Goal: Find specific page/section: Locate a particular part of the current website

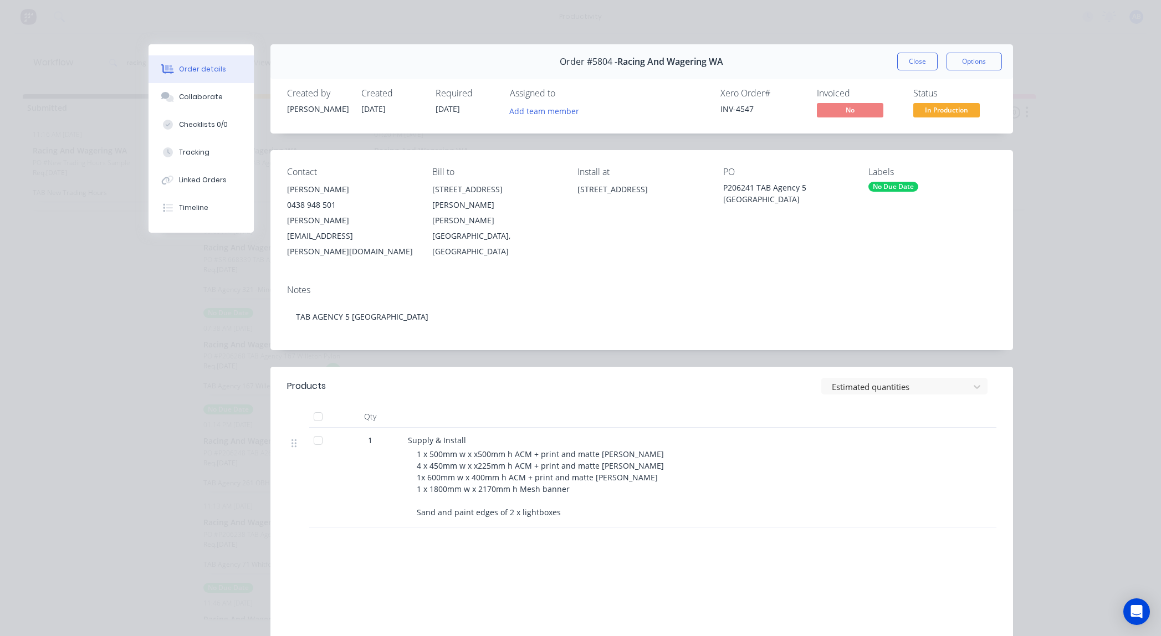
scroll to position [147, 0]
click at [927, 59] on button "Close" at bounding box center [918, 62] width 40 height 18
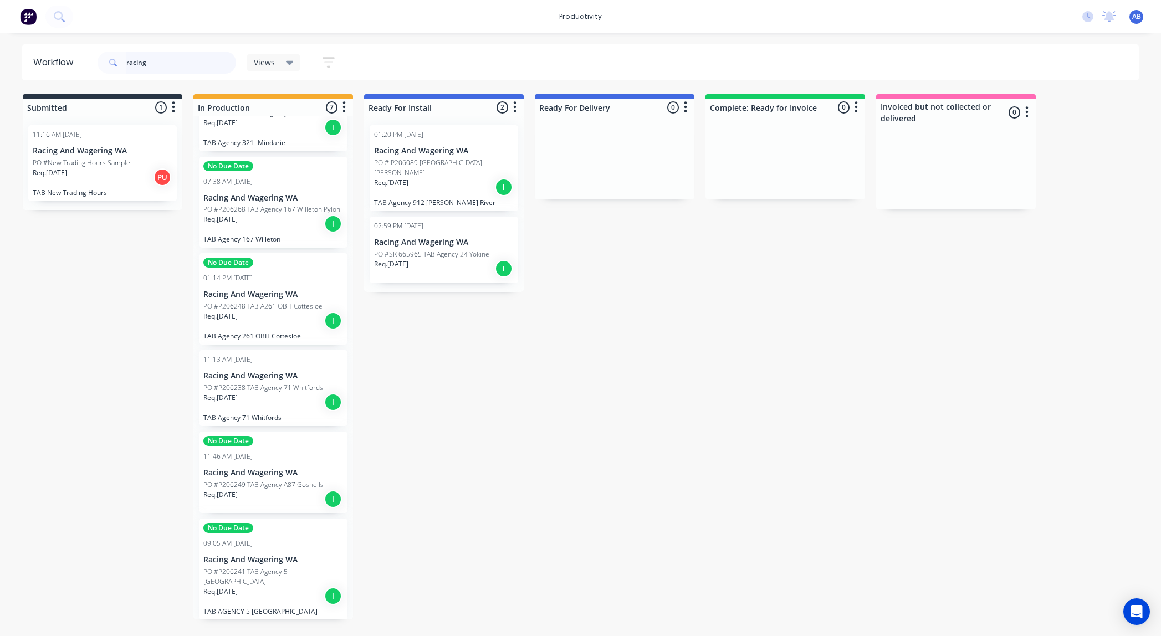
drag, startPoint x: 188, startPoint y: 66, endPoint x: -35, endPoint y: 48, distance: 223.6
click at [0, 48] on html "productivity productivity Workflow Planner Delivery Scheduling Timesheets No ne…" at bounding box center [579, 285] width 1161 height 570
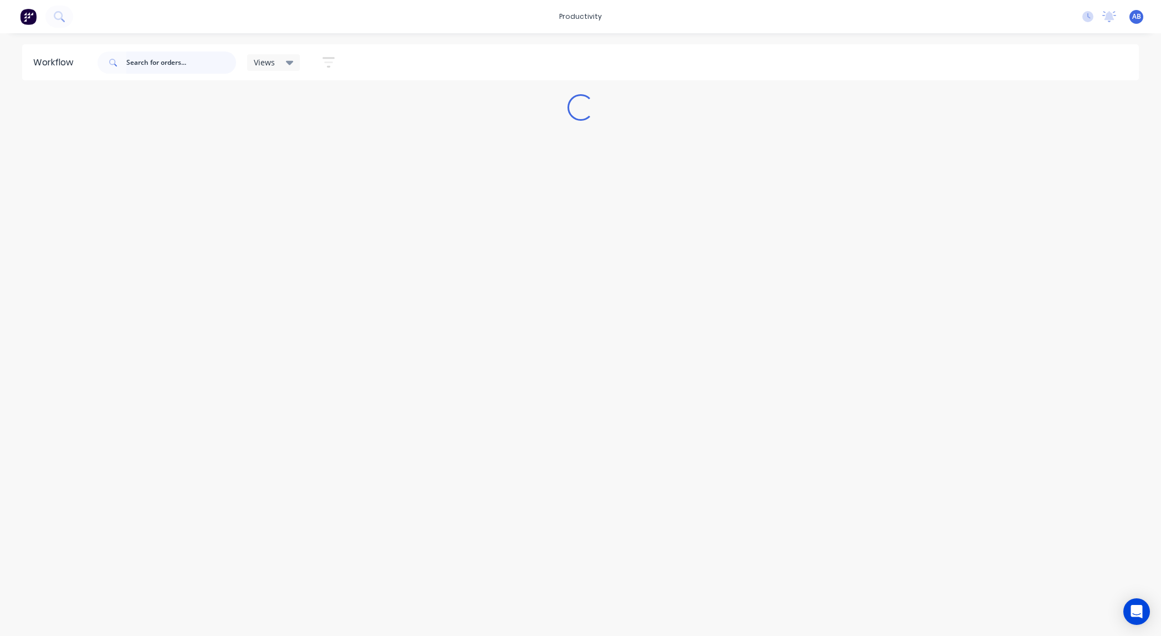
scroll to position [0, 0]
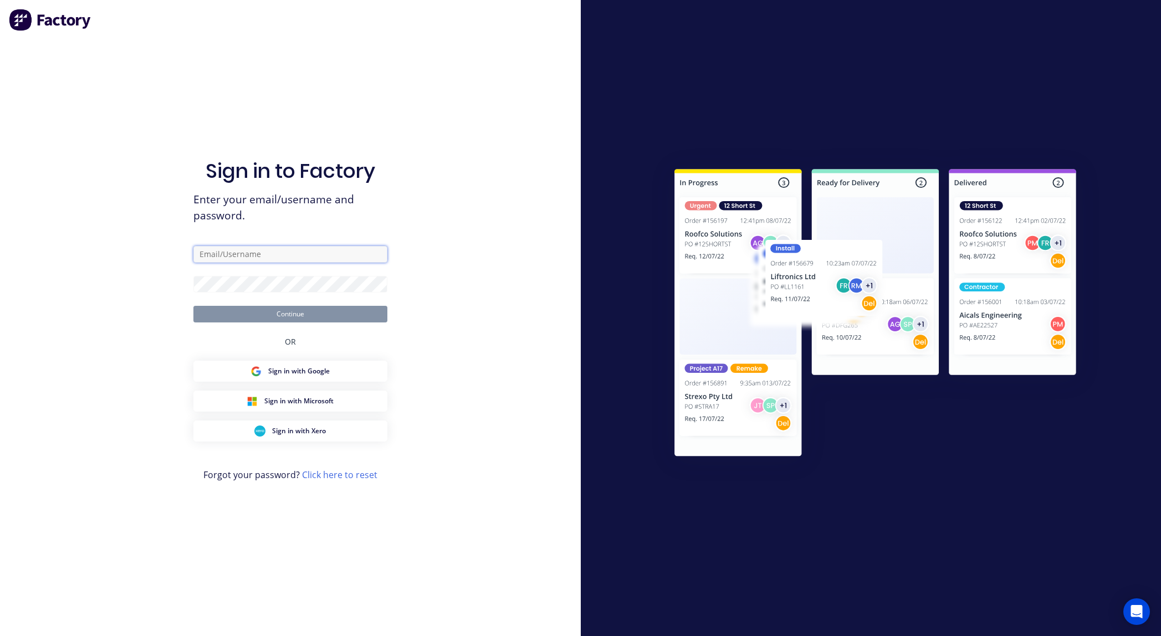
type input "[EMAIL_ADDRESS][DOMAIN_NAME]"
click at [348, 317] on button "Continue" at bounding box center [290, 314] width 194 height 17
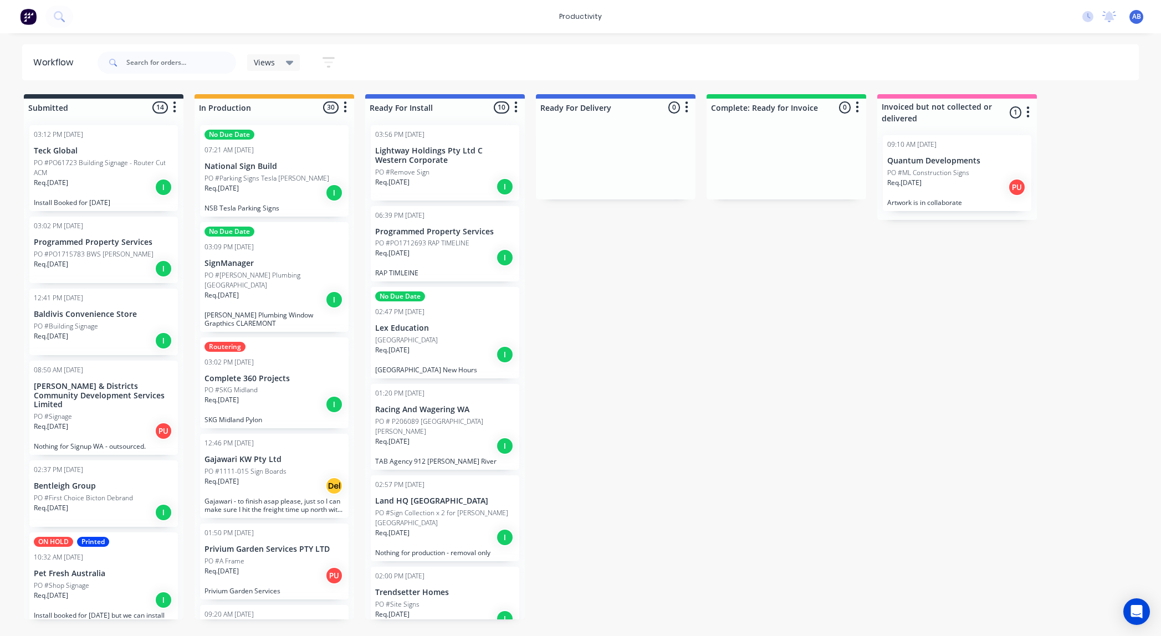
click at [297, 467] on div "PO #1111-015 Sign Boards" at bounding box center [275, 472] width 140 height 10
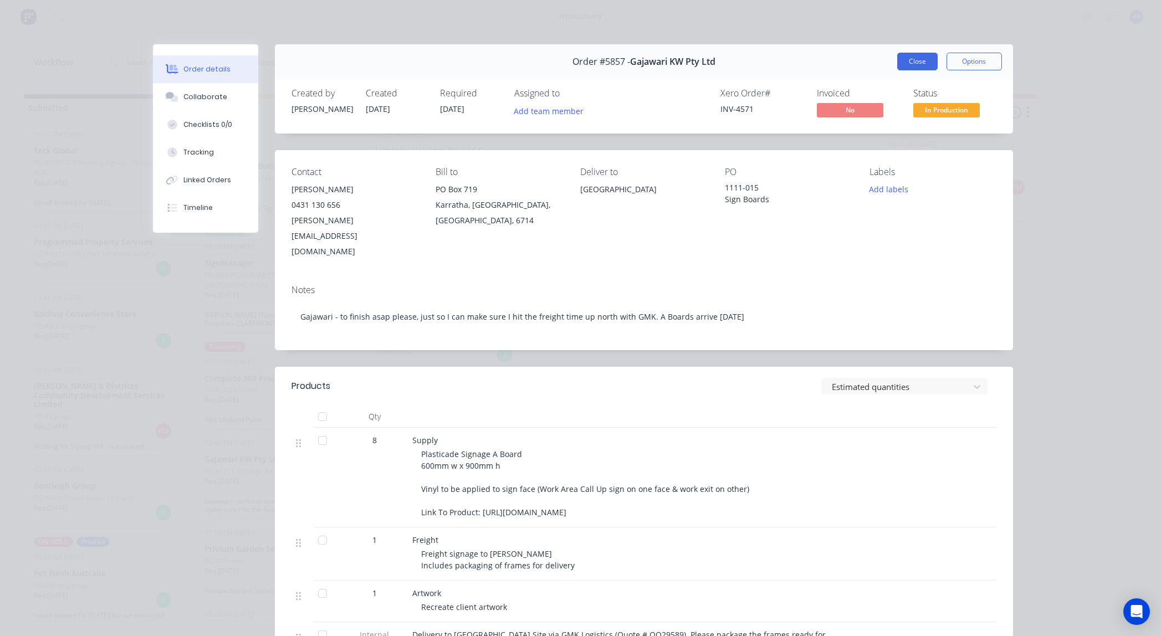
click at [915, 54] on button "Close" at bounding box center [918, 62] width 40 height 18
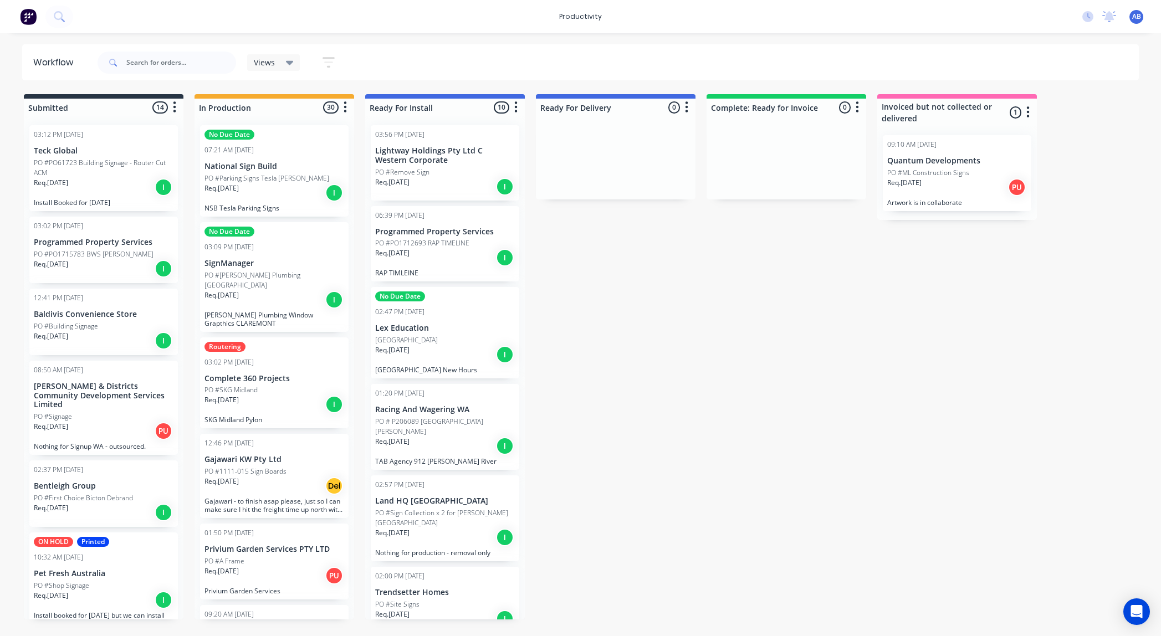
click at [253, 467] on p "PO #1111-015 Sign Boards" at bounding box center [246, 472] width 82 height 10
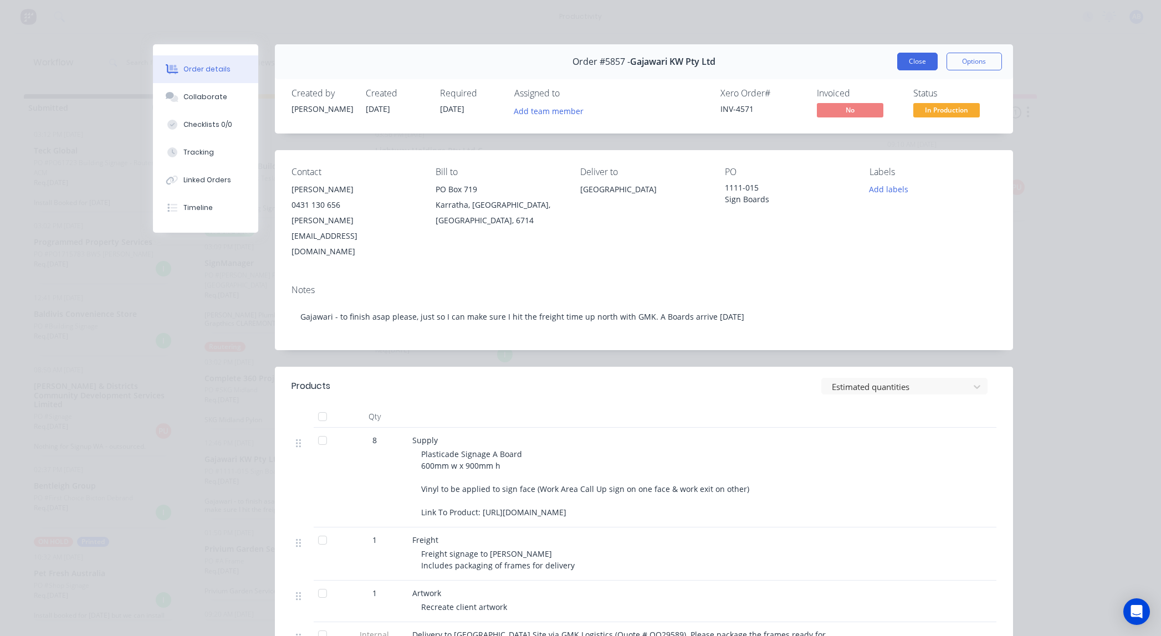
click at [931, 59] on button "Close" at bounding box center [918, 62] width 40 height 18
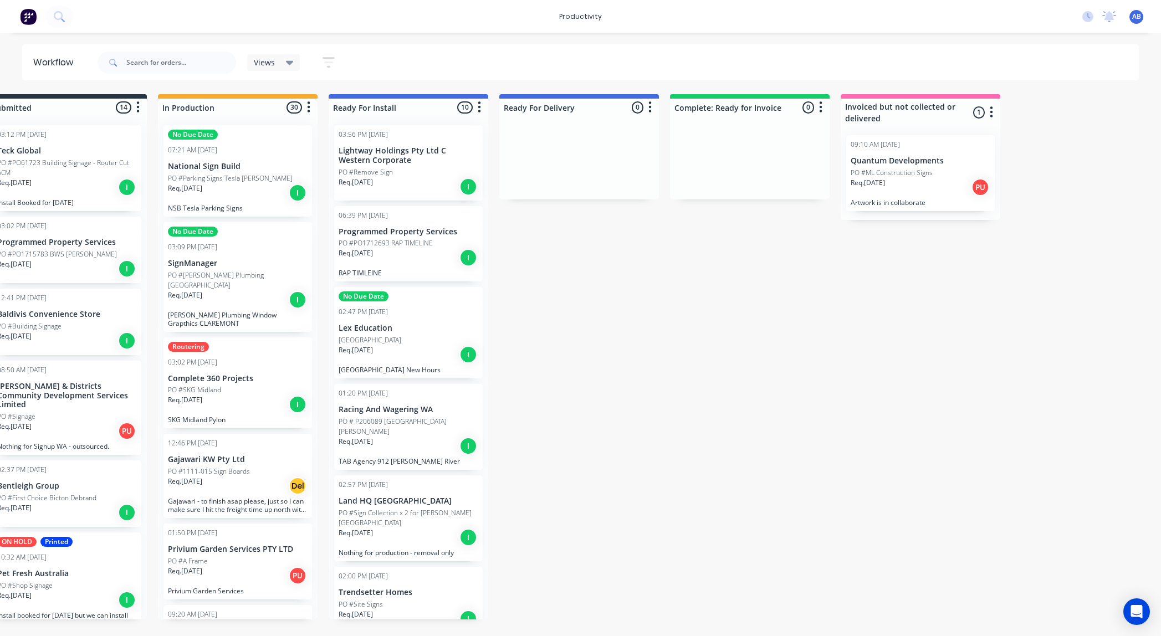
scroll to position [0, 43]
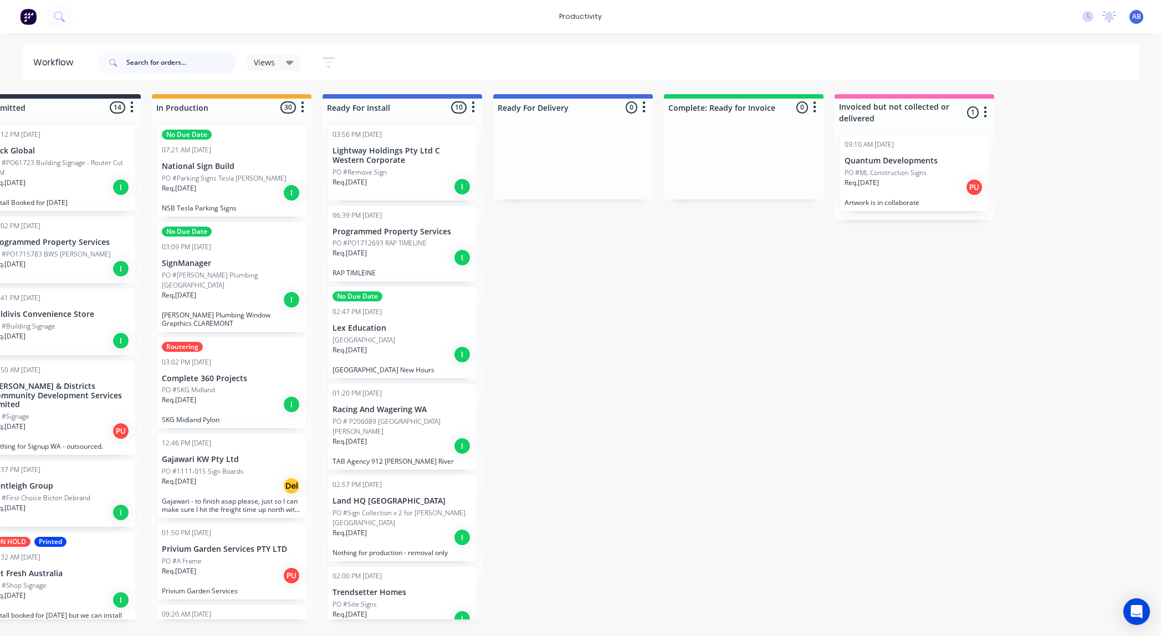
click at [204, 62] on input "text" at bounding box center [181, 63] width 110 height 22
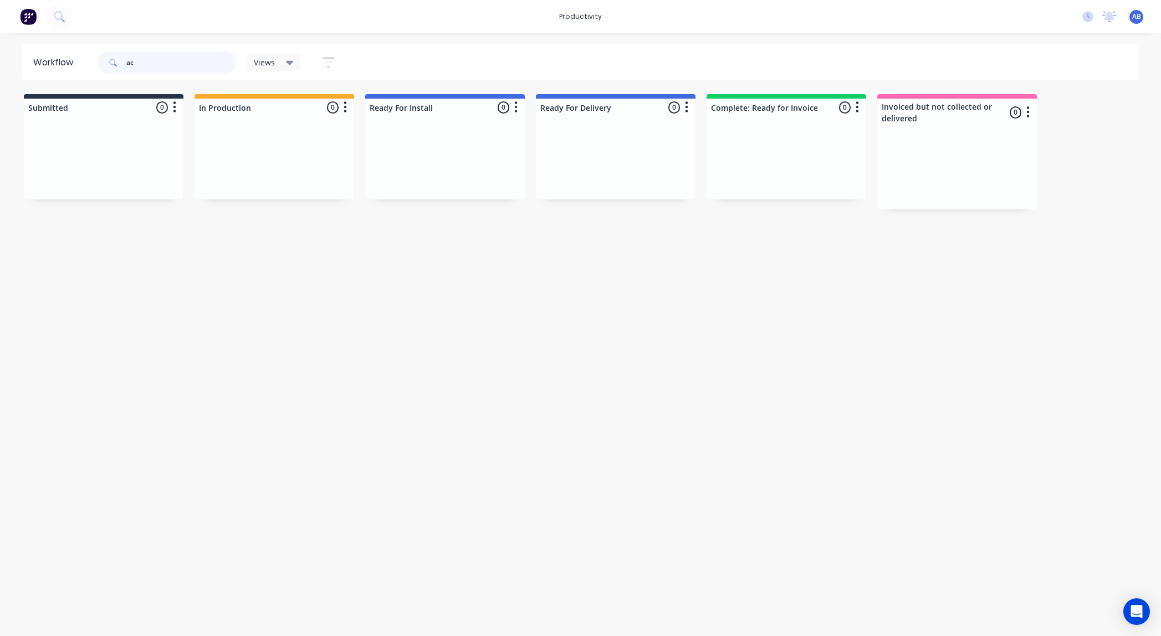
type input "a"
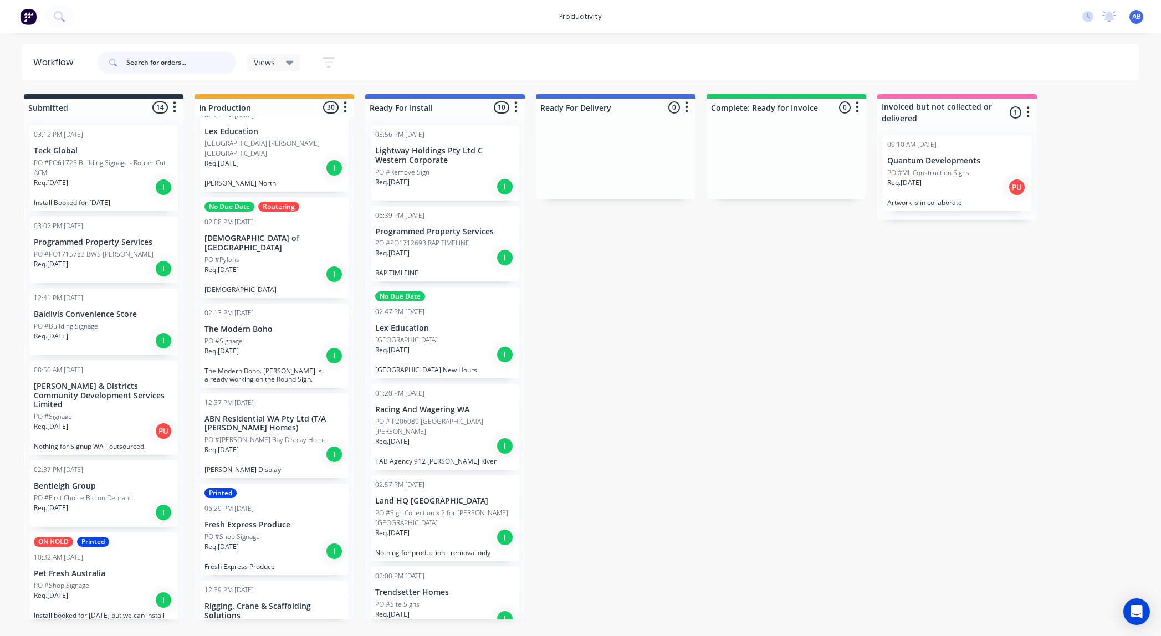
scroll to position [1620, 0]
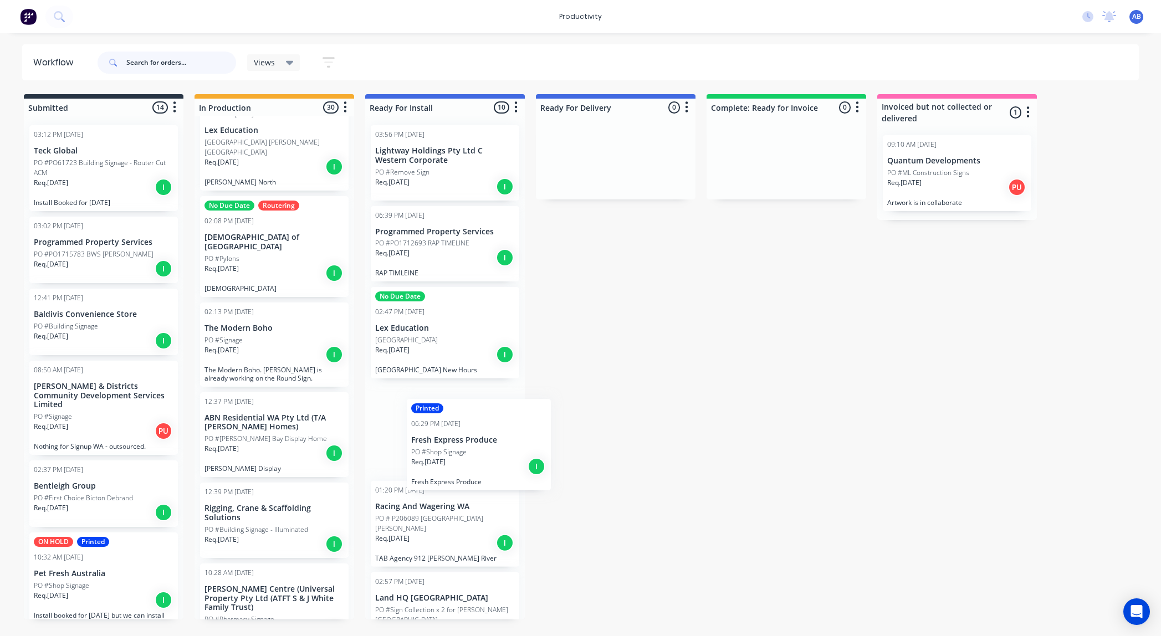
drag, startPoint x: 231, startPoint y: 474, endPoint x: 443, endPoint y: 428, distance: 216.7
click at [443, 428] on div "Submitted 14 Sort By Created date Required date Order number Customer name Most…" at bounding box center [675, 357] width 1367 height 526
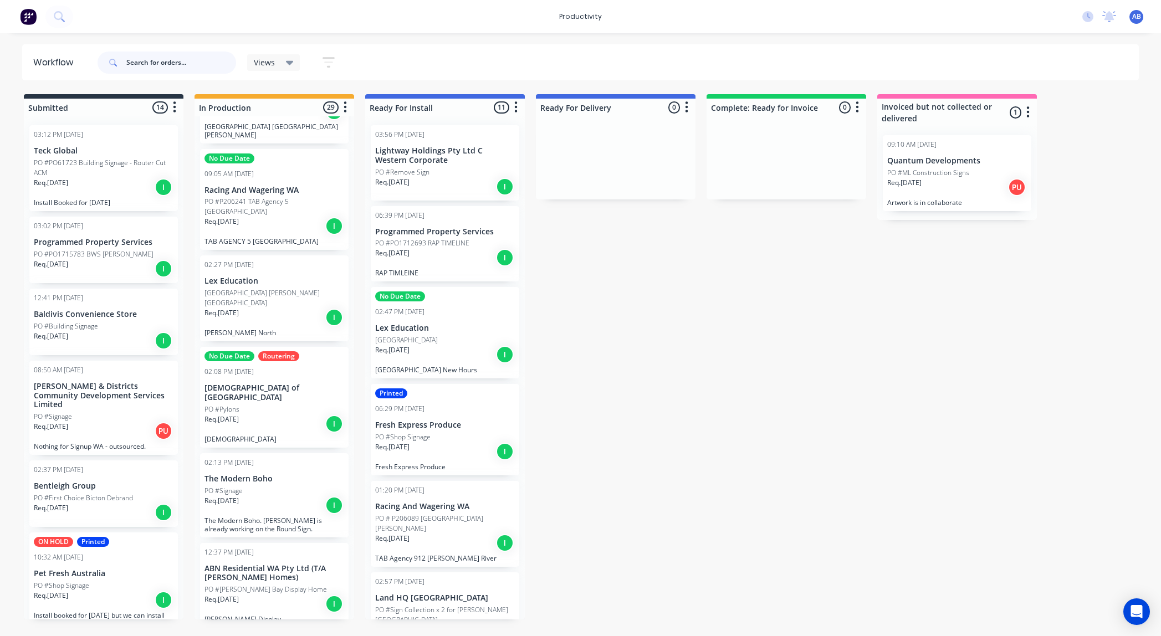
scroll to position [1468, 0]
click at [191, 65] on input "text" at bounding box center [181, 63] width 110 height 22
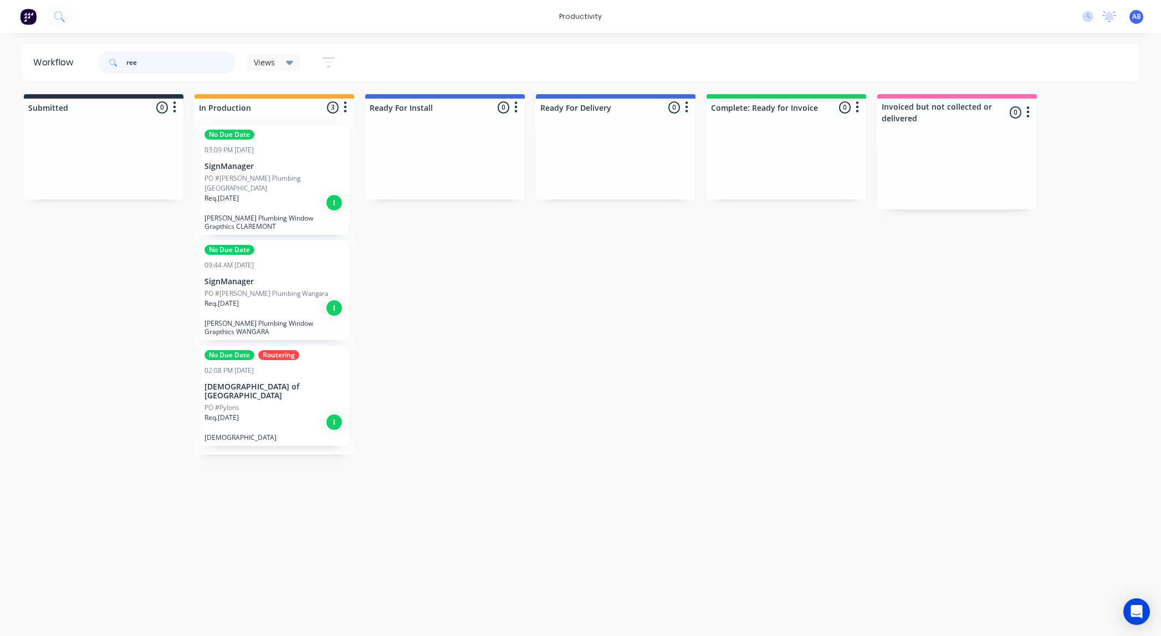
type input "ree"
click at [291, 214] on p "[PERSON_NAME] Plumbing Window Grapthics CLAREMONT" at bounding box center [275, 222] width 140 height 17
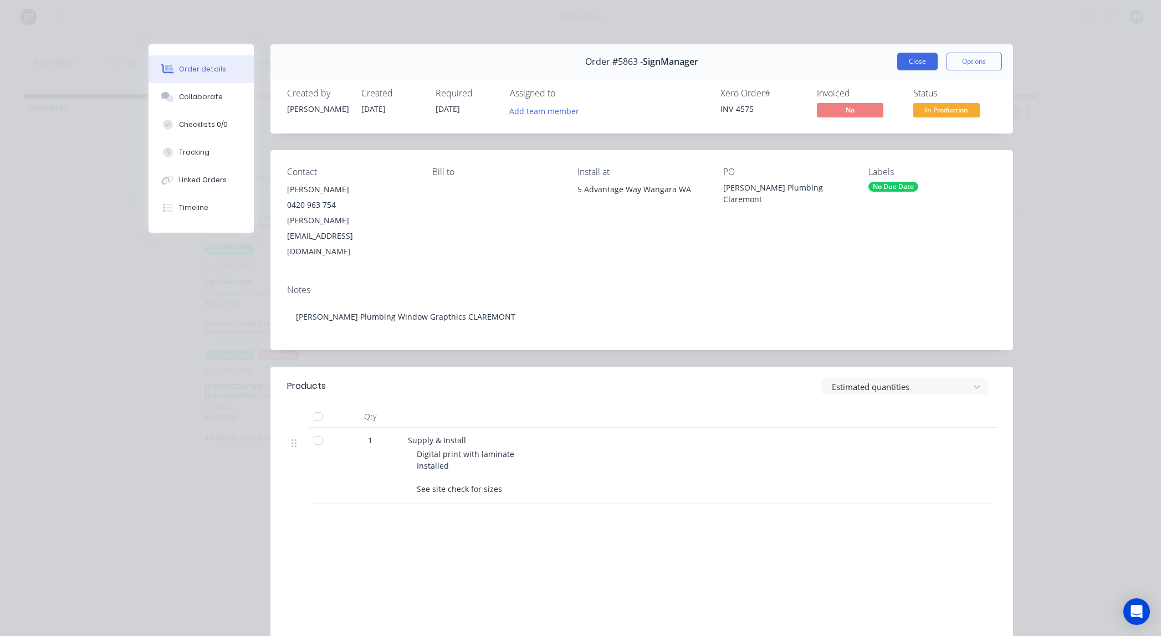
click at [922, 63] on button "Close" at bounding box center [918, 62] width 40 height 18
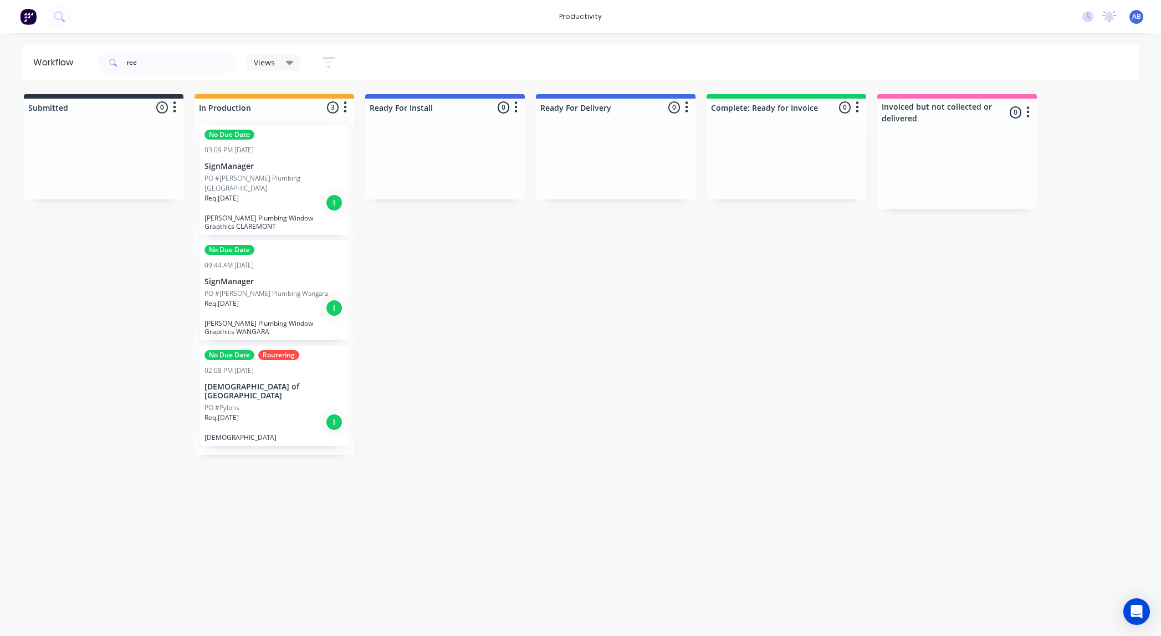
click at [266, 299] on div "Req. [DATE] I" at bounding box center [275, 308] width 140 height 19
